Goal: Information Seeking & Learning: Learn about a topic

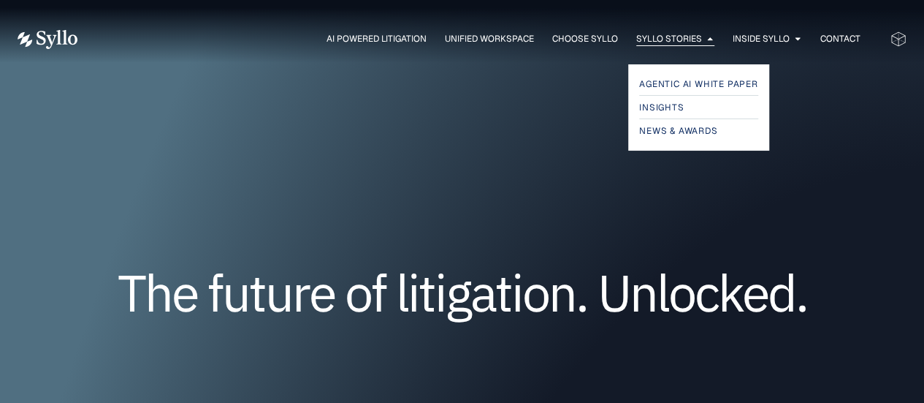
click at [668, 45] on span "Syllo Stories" at bounding box center [669, 38] width 66 height 13
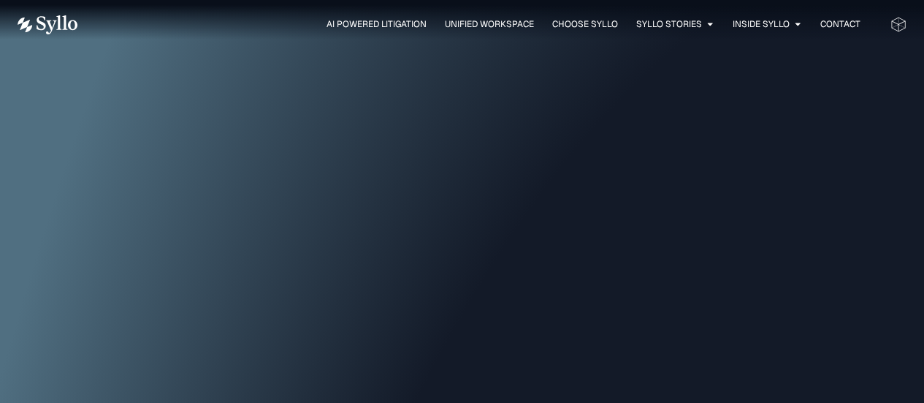
scroll to position [438, 0]
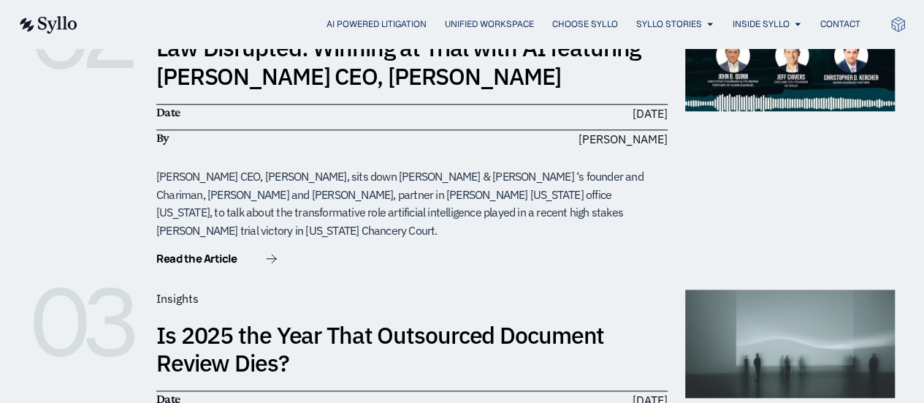
scroll to position [658, 0]
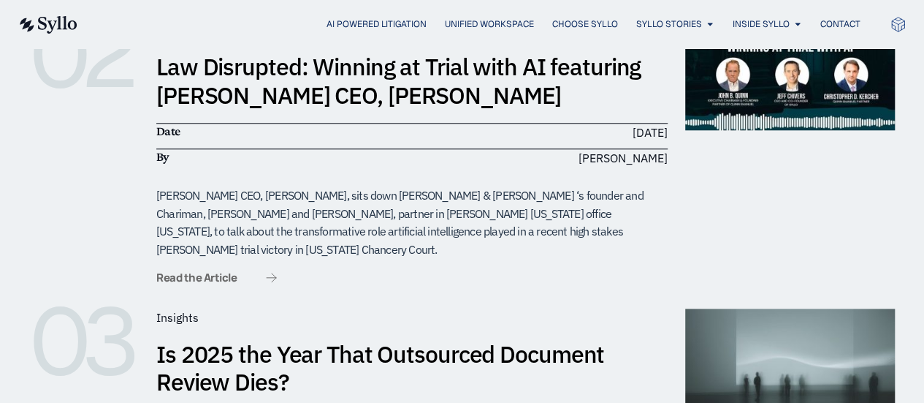
click at [233, 272] on span "Read the Article" at bounding box center [196, 277] width 80 height 11
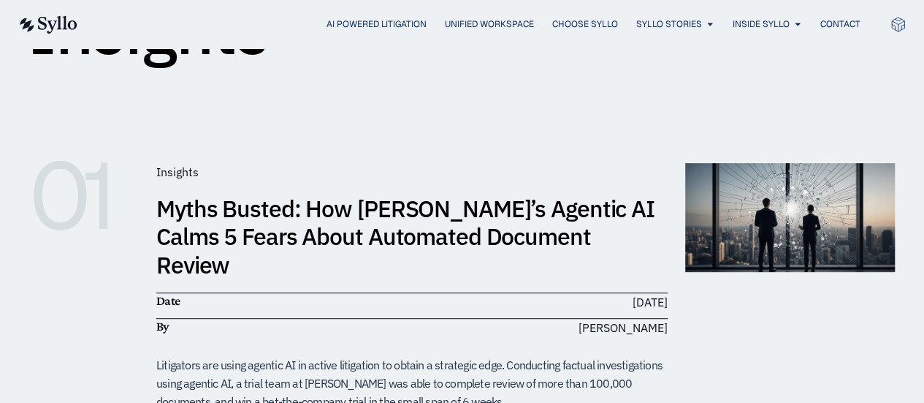
scroll to position [0, 0]
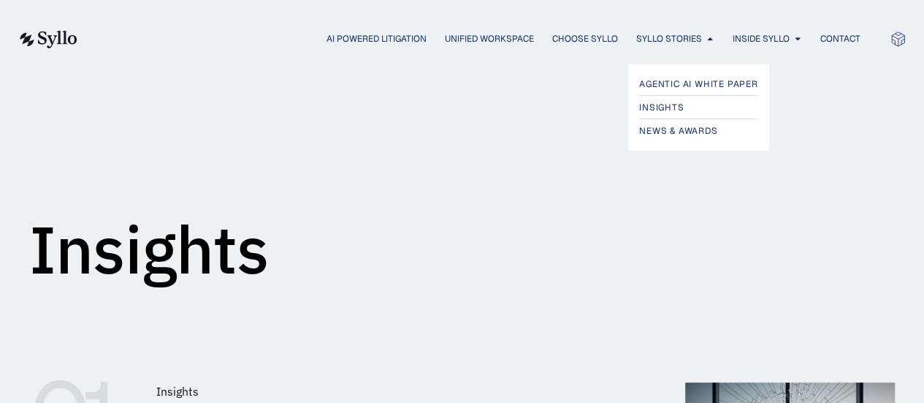
click at [650, 46] on div "Agentic AI White Paper Insights News & Awards" at bounding box center [462, 98] width 924 height 104
click at [655, 39] on span "Syllo Stories" at bounding box center [669, 38] width 66 height 13
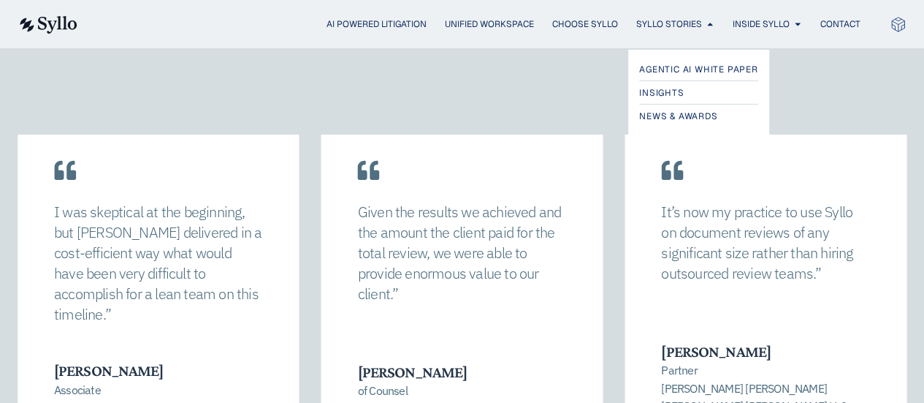
click at [665, 32] on div "Agentic AI White Paper Insights News & Awards" at bounding box center [462, 83] width 924 height 104
click at [664, 29] on span "Syllo Stories" at bounding box center [669, 24] width 66 height 13
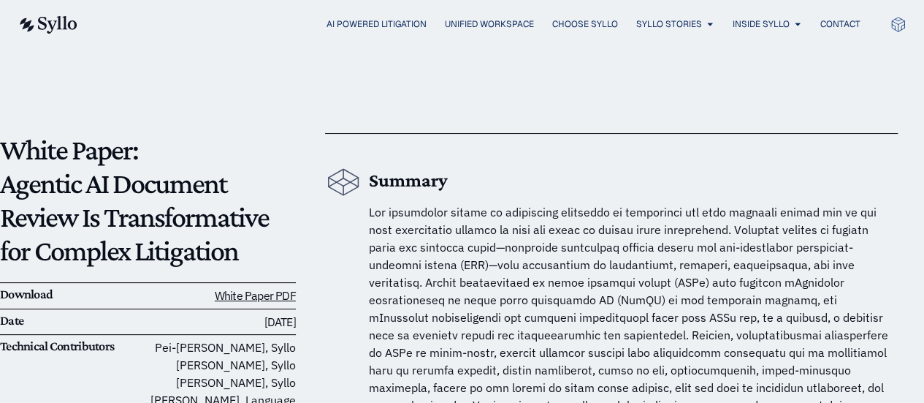
scroll to position [146, 0]
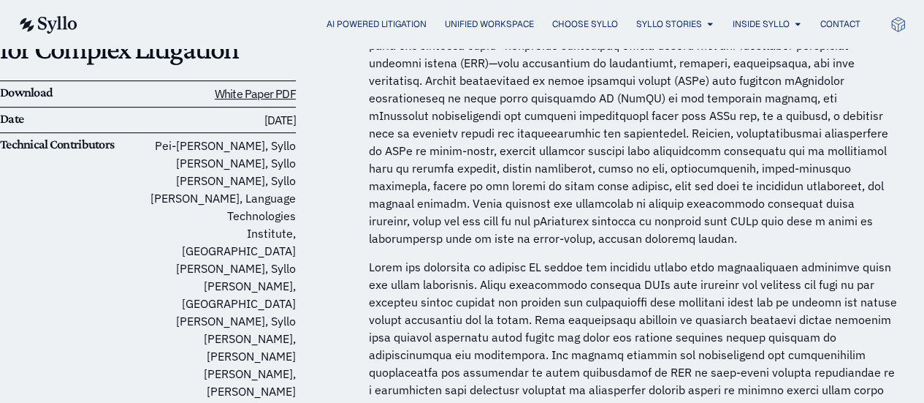
scroll to position [146, 0]
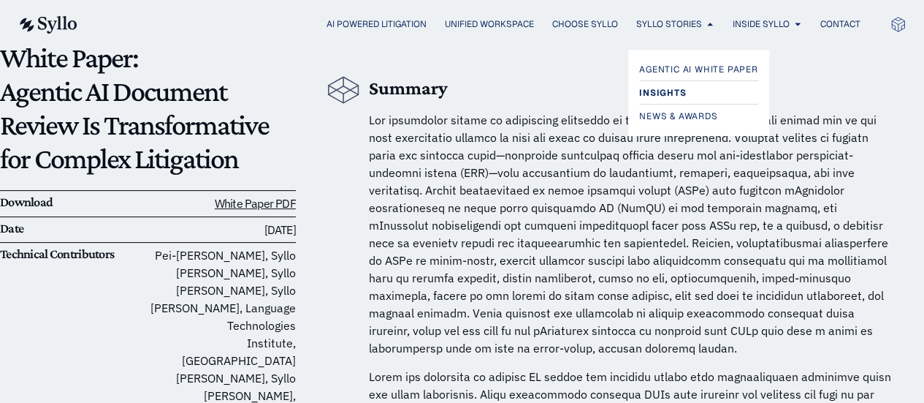
click at [671, 92] on span "Insights" at bounding box center [662, 93] width 47 height 18
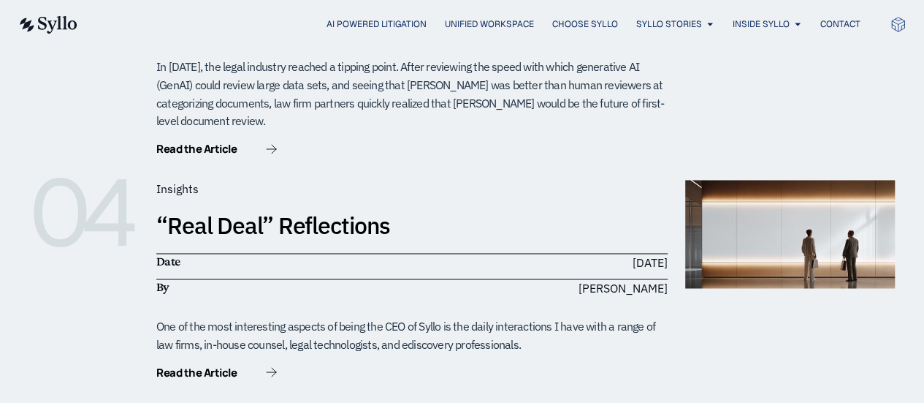
scroll to position [731, 0]
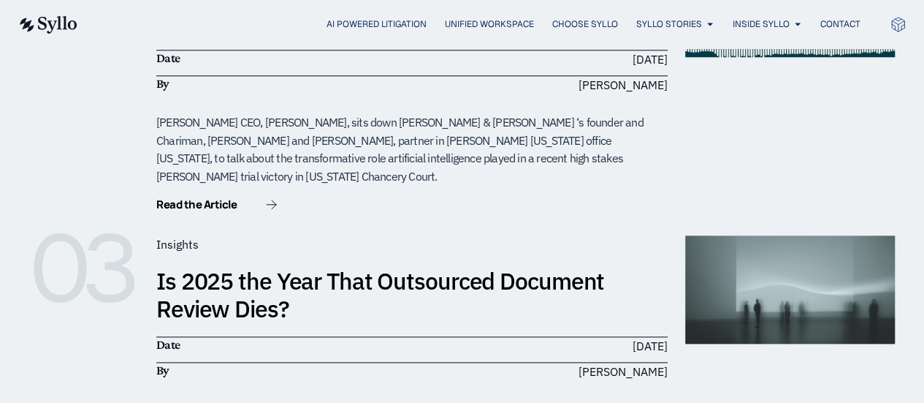
click at [264, 265] on link "Is 2025 the Year That Outsourced Document Review Dies?" at bounding box center [380, 294] width 448 height 58
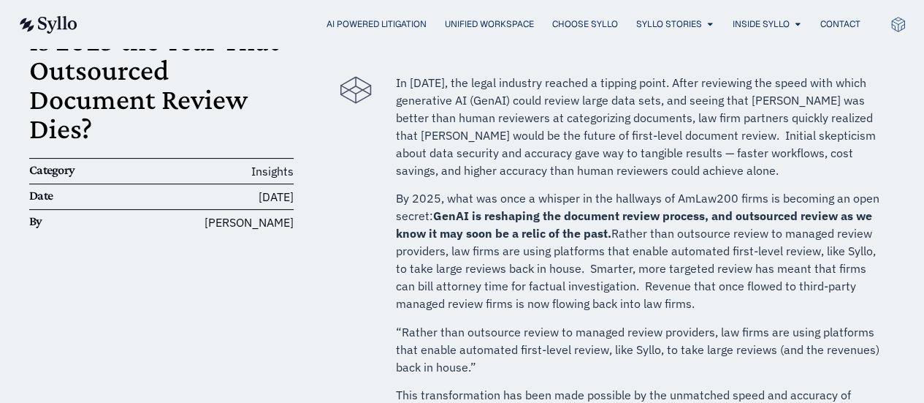
scroll to position [73, 0]
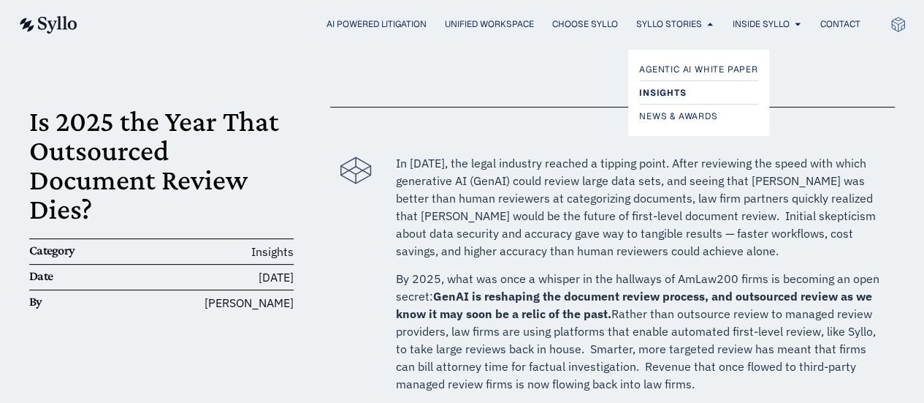
click at [659, 85] on span "Insights" at bounding box center [662, 93] width 47 height 18
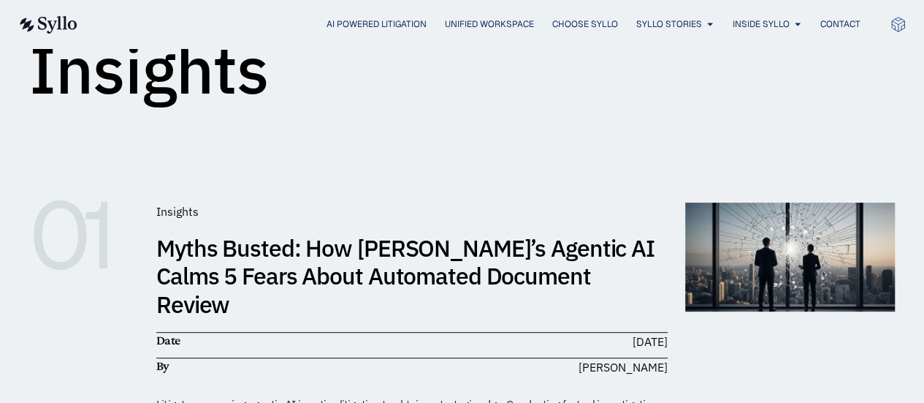
scroll to position [146, 0]
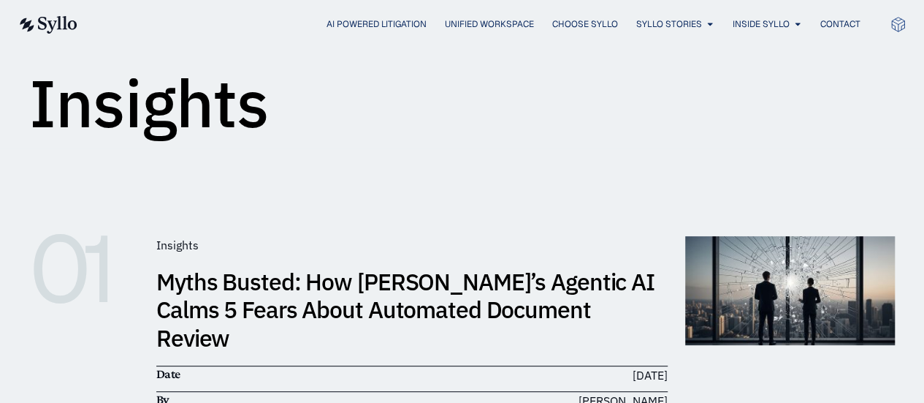
click at [246, 107] on h1 "Insights" at bounding box center [149, 103] width 240 height 66
click at [60, 27] on img at bounding box center [48, 25] width 60 height 18
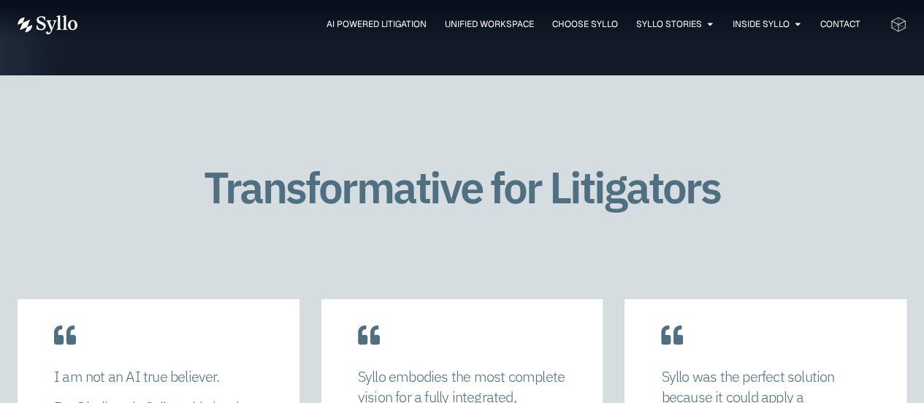
scroll to position [2703, 0]
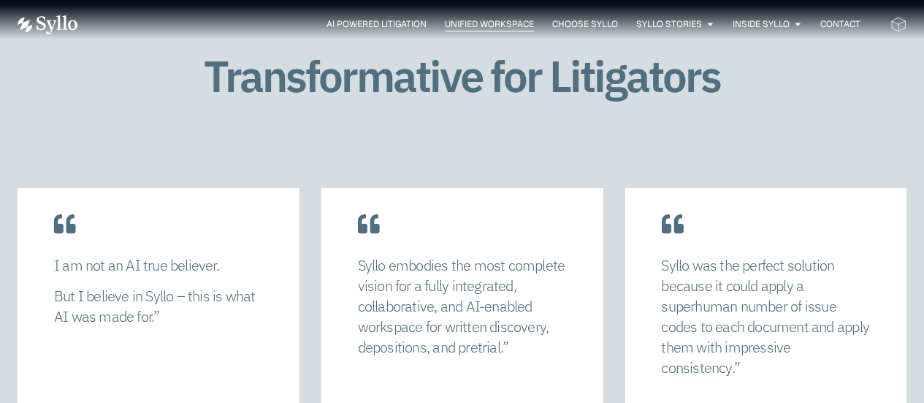
click at [482, 26] on span "Unified Workspace" at bounding box center [489, 24] width 89 height 13
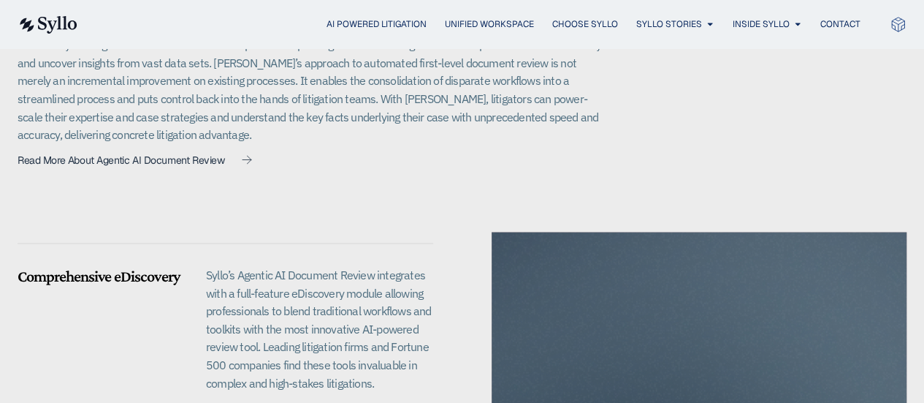
scroll to position [1165, 0]
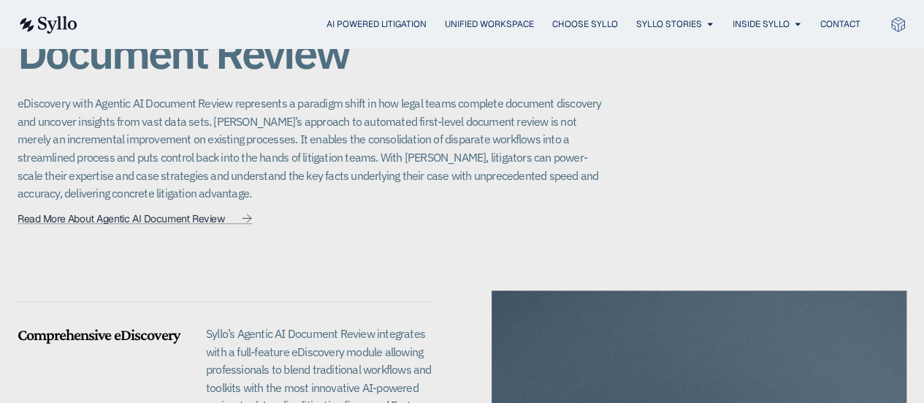
click at [126, 213] on span "Read More About Agentic AI Document Review" at bounding box center [121, 218] width 207 height 10
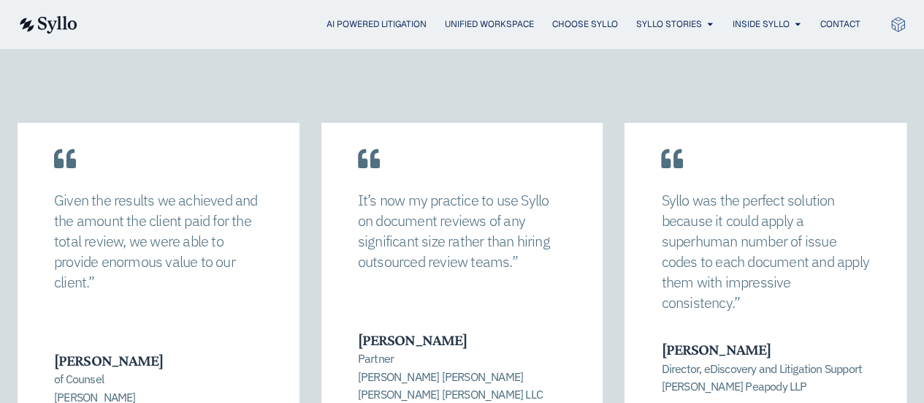
scroll to position [2192, 0]
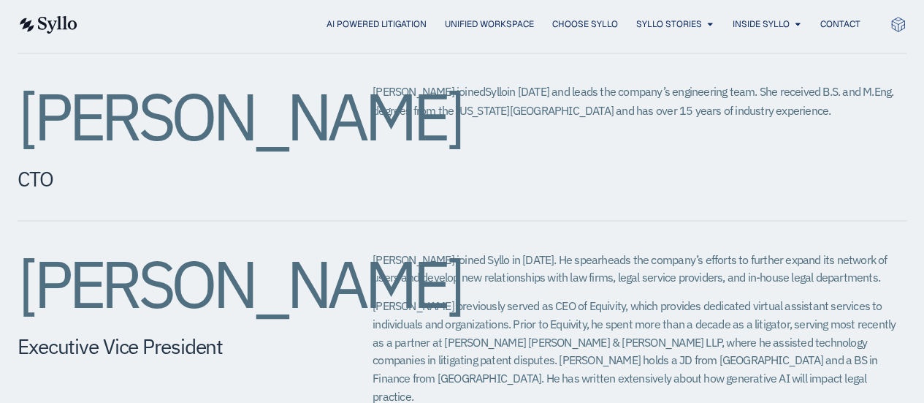
scroll to position [1288, 0]
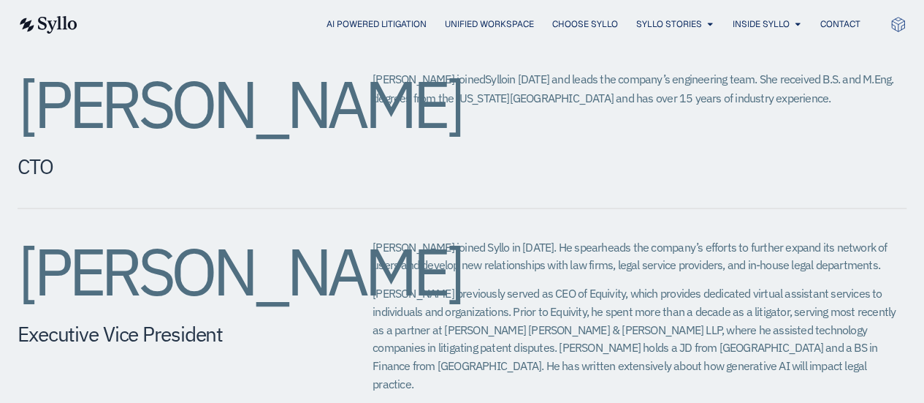
click at [452, 239] on span "Eric joined Syllo in 2024. He spearheads the company’s efforts to further expan…" at bounding box center [630, 255] width 514 height 33
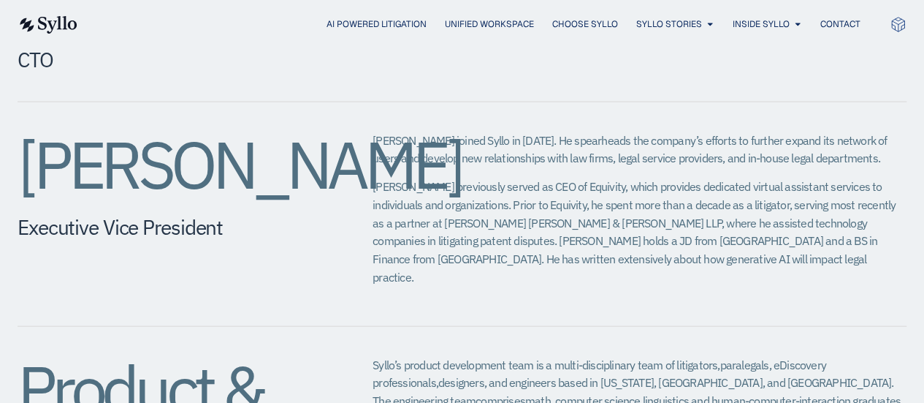
scroll to position [1390, 0]
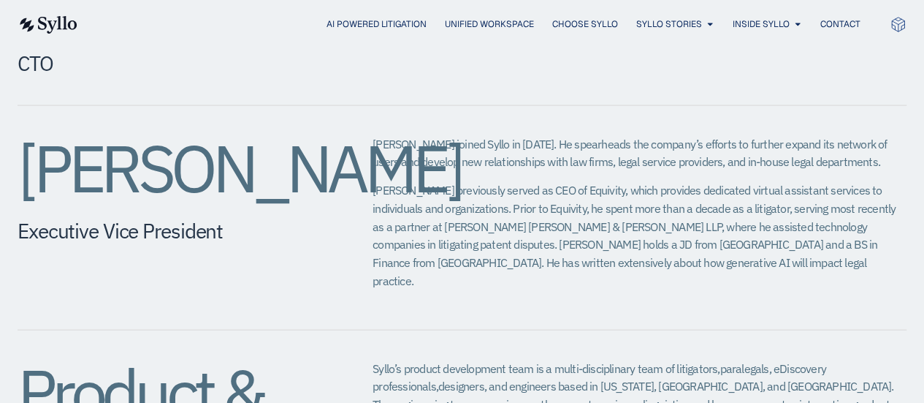
click at [70, 11] on div "AI Powered Litigation Unified Workspace Choose Syllo Syllo Stories Close Syllo …" at bounding box center [462, 24] width 889 height 48
click at [56, 20] on img at bounding box center [48, 25] width 60 height 18
